Goal: Find specific page/section: Find specific page/section

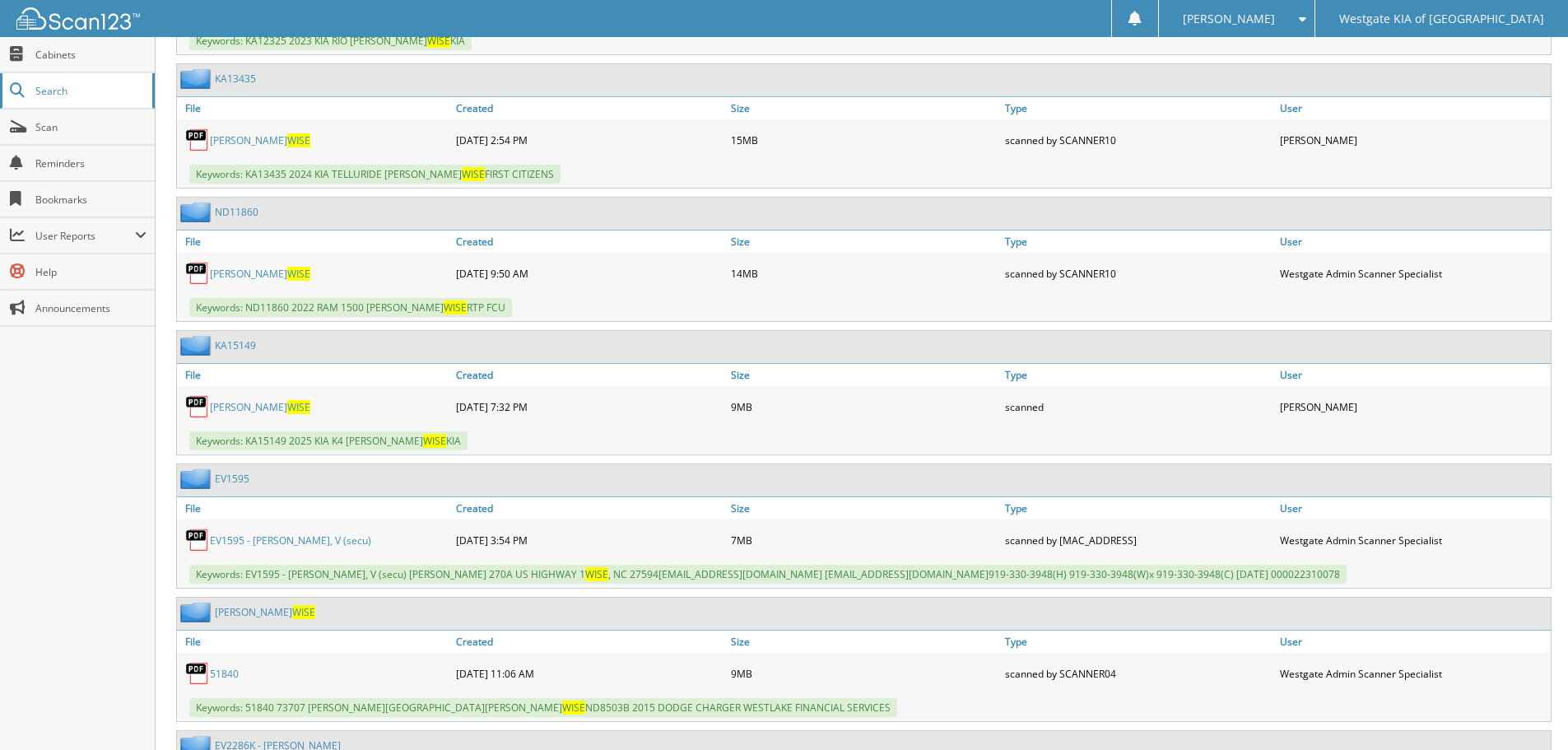
click at [63, 102] on link "Search" at bounding box center [77, 92] width 155 height 36
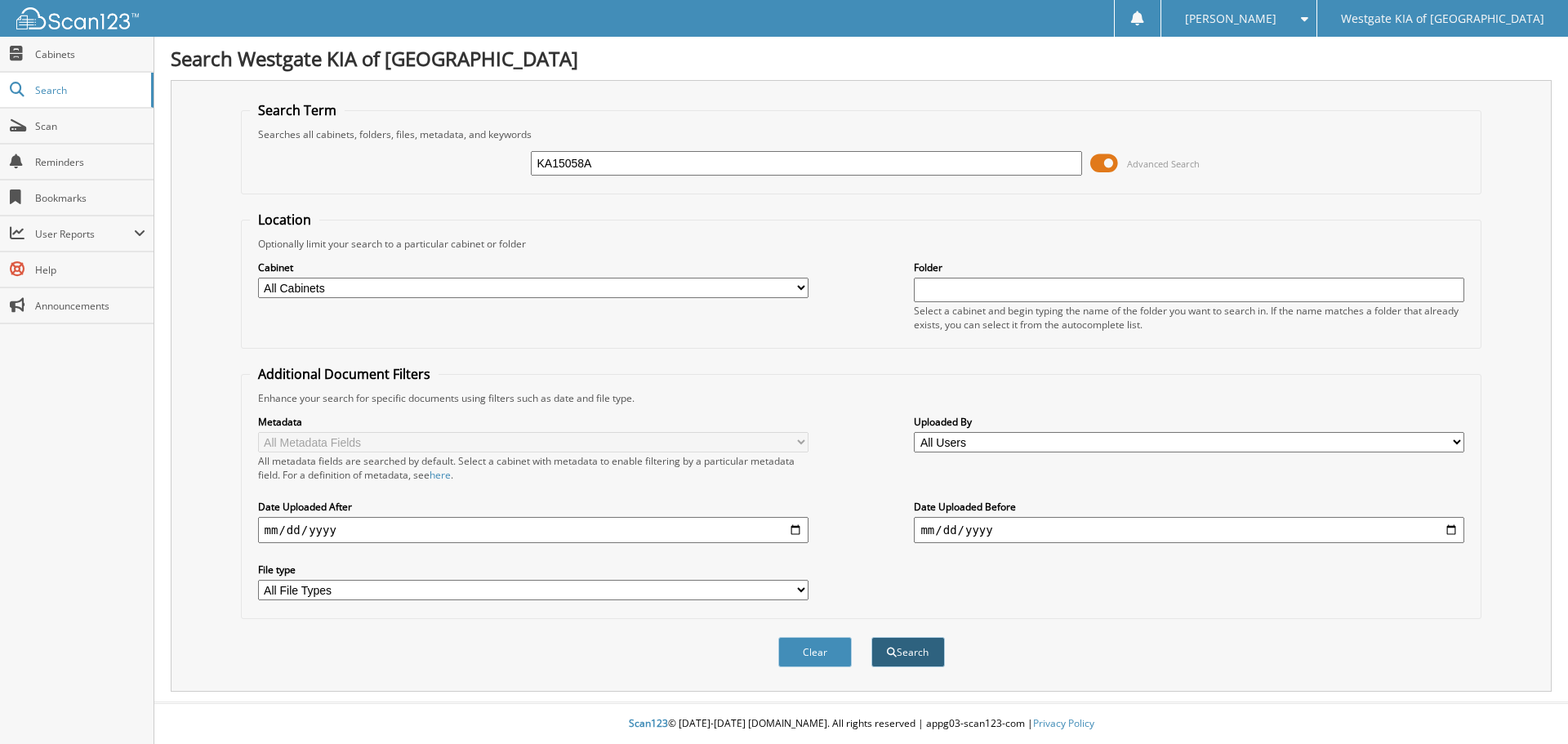
type input "KA15058A"
click at [907, 649] on button "Search" at bounding box center [908, 652] width 74 height 30
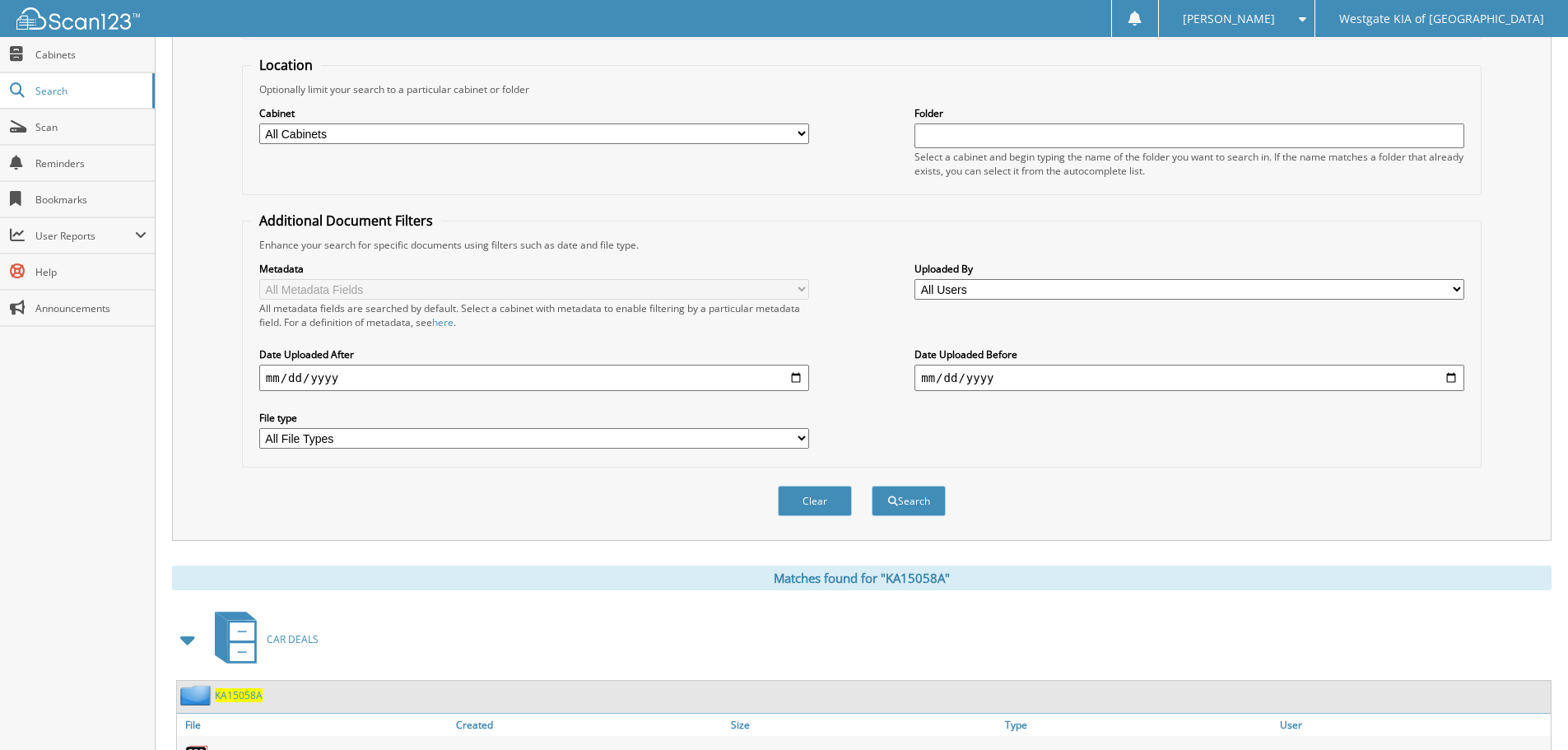
scroll to position [262, 0]
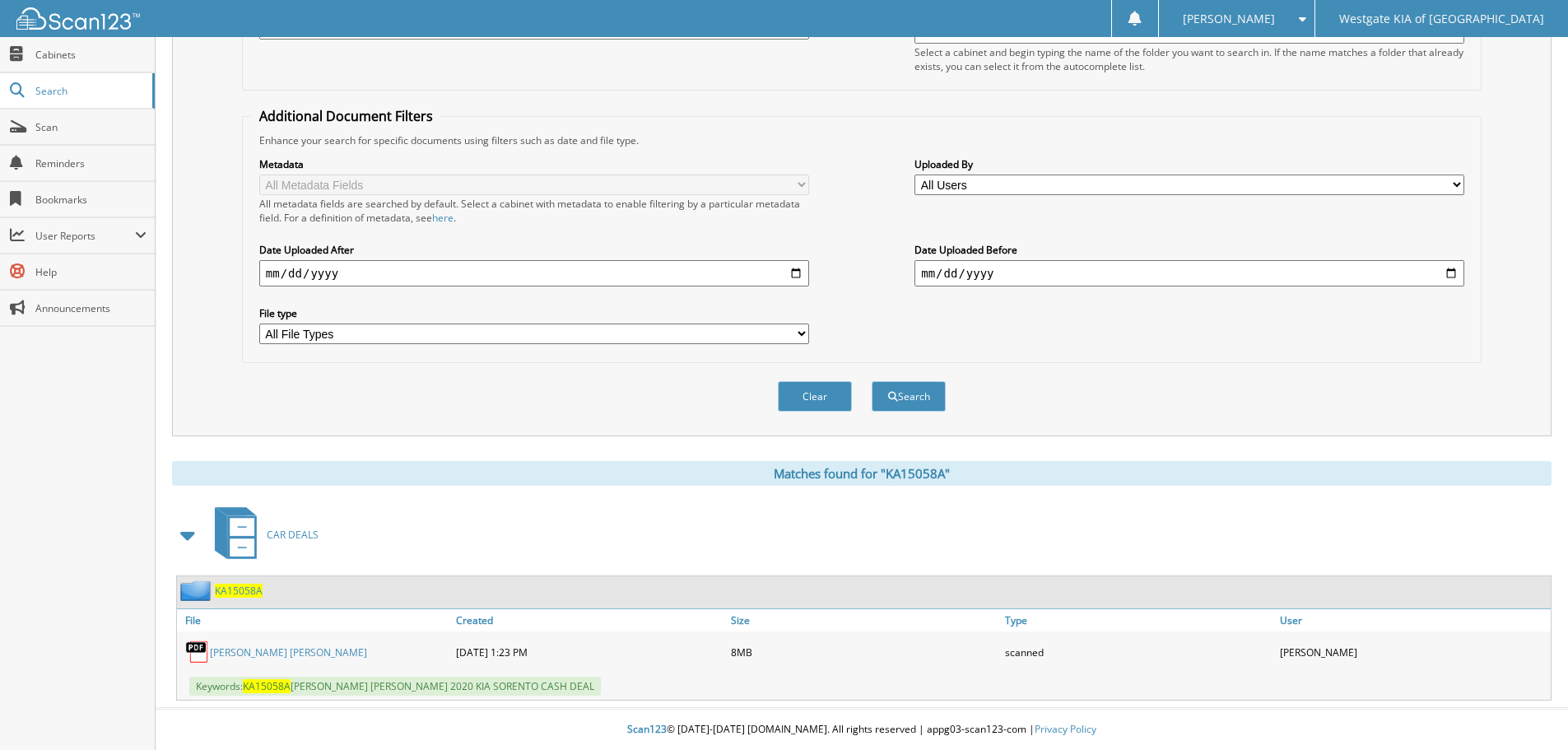
click at [302, 653] on link "ROBERT GEORGE MORGAN" at bounding box center [289, 653] width 157 height 14
